Goal: Information Seeking & Learning: Learn about a topic

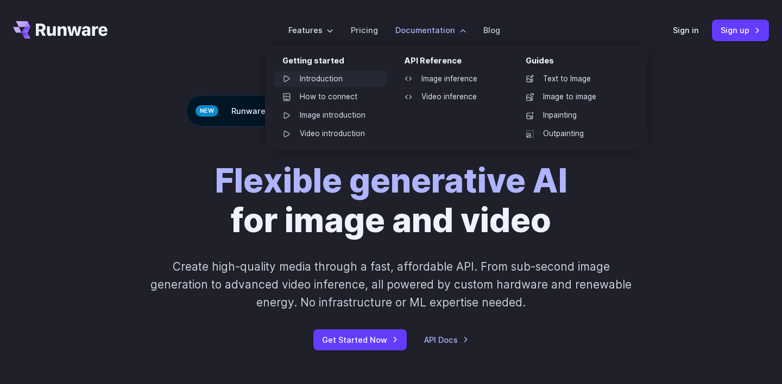
click at [319, 75] on link "Introduction" at bounding box center [330, 79] width 113 height 16
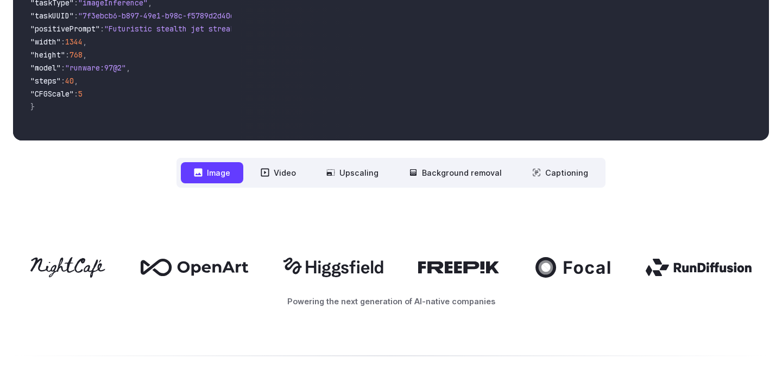
scroll to position [352, 0]
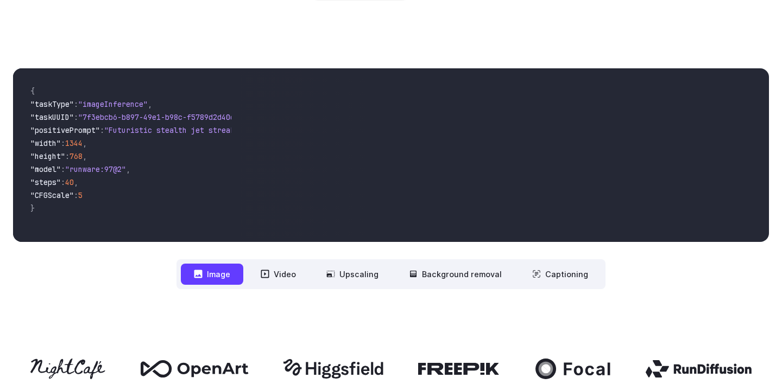
click at [551, 155] on video at bounding box center [504, 155] width 529 height 174
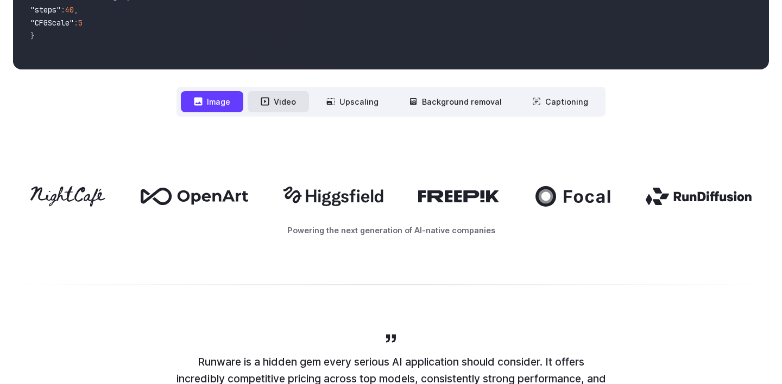
click at [280, 101] on button "Video" at bounding box center [277, 101] width 61 height 21
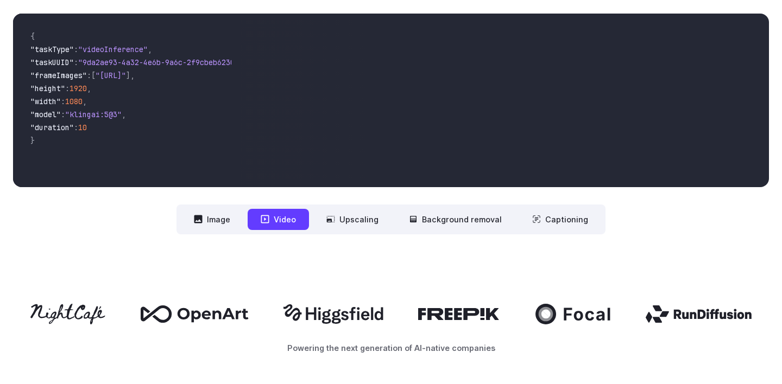
scroll to position [396, 0]
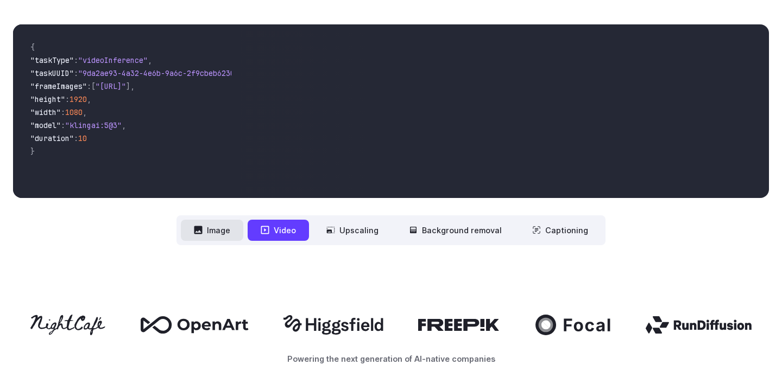
click at [213, 221] on button "Image" at bounding box center [212, 230] width 62 height 21
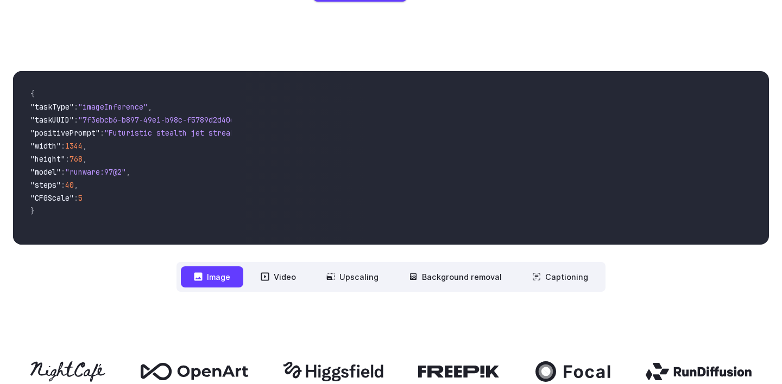
scroll to position [345, 0]
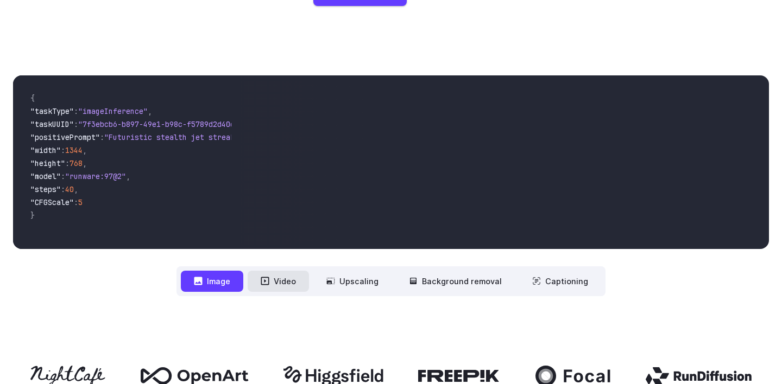
click at [282, 289] on button "Video" at bounding box center [277, 281] width 61 height 21
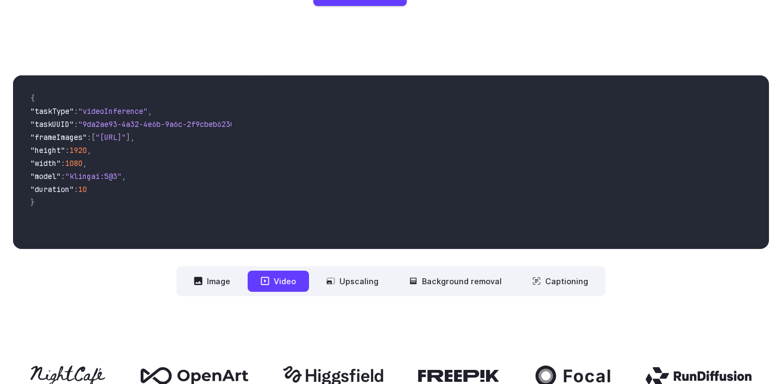
click at [576, 117] on video at bounding box center [504, 162] width 529 height 174
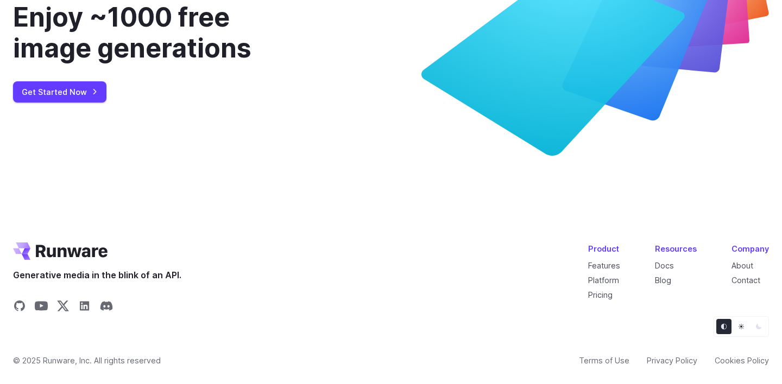
scroll to position [4126, 0]
click at [40, 311] on icon "Share on YouTube" at bounding box center [41, 306] width 13 height 9
